Goal: Navigation & Orientation: Find specific page/section

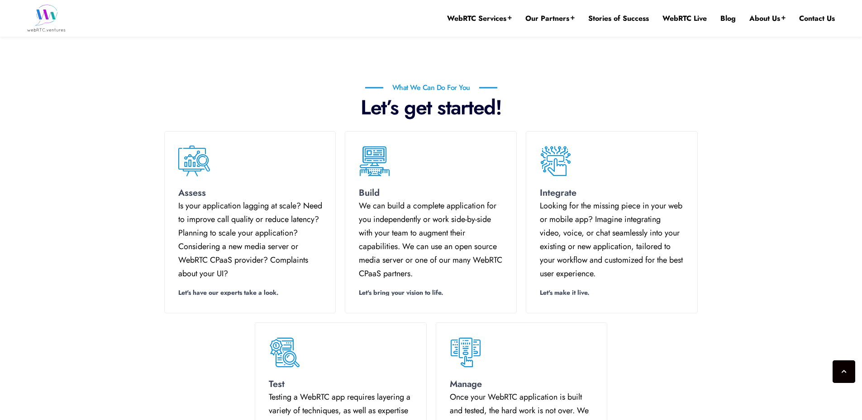
scroll to position [688, 0]
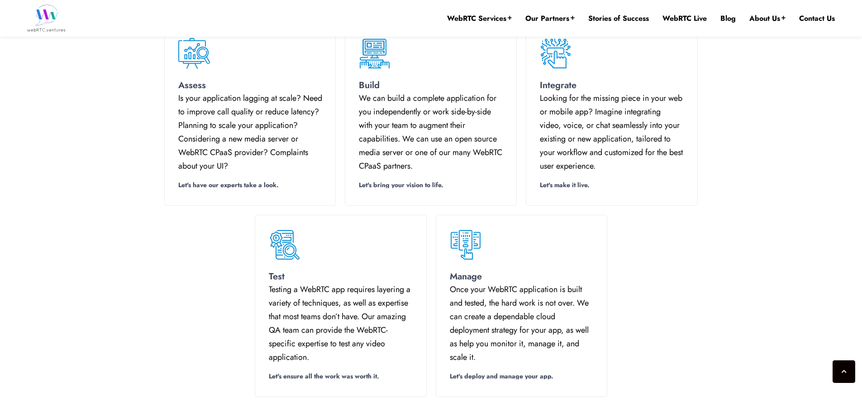
click at [622, 255] on div "Test Testing a WebRTC app requires layering a variety of techniques, as well as…" at bounding box center [431, 305] width 543 height 191
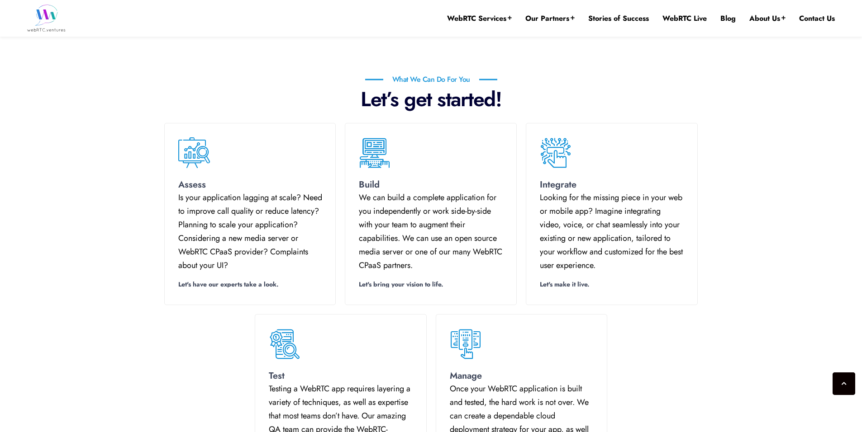
scroll to position [470, 0]
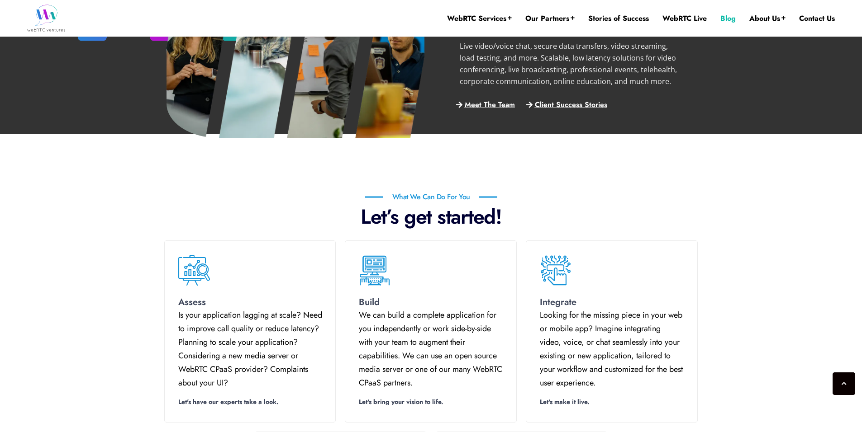
click at [723, 17] on link "Blog" at bounding box center [727, 19] width 15 height 10
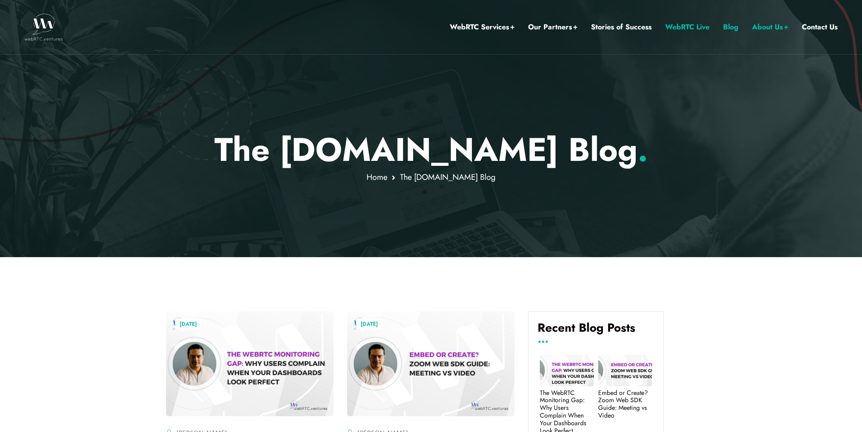
click at [680, 24] on link "WebRTC Live" at bounding box center [687, 27] width 44 height 12
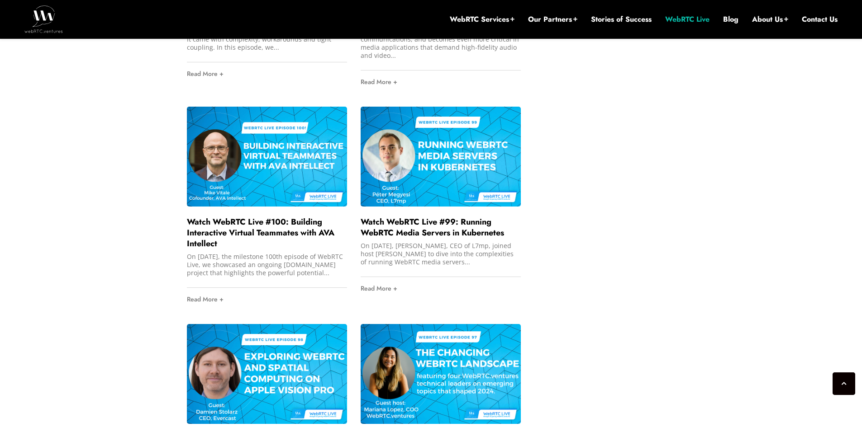
scroll to position [923, 0]
